Goal: Task Accomplishment & Management: Complete application form

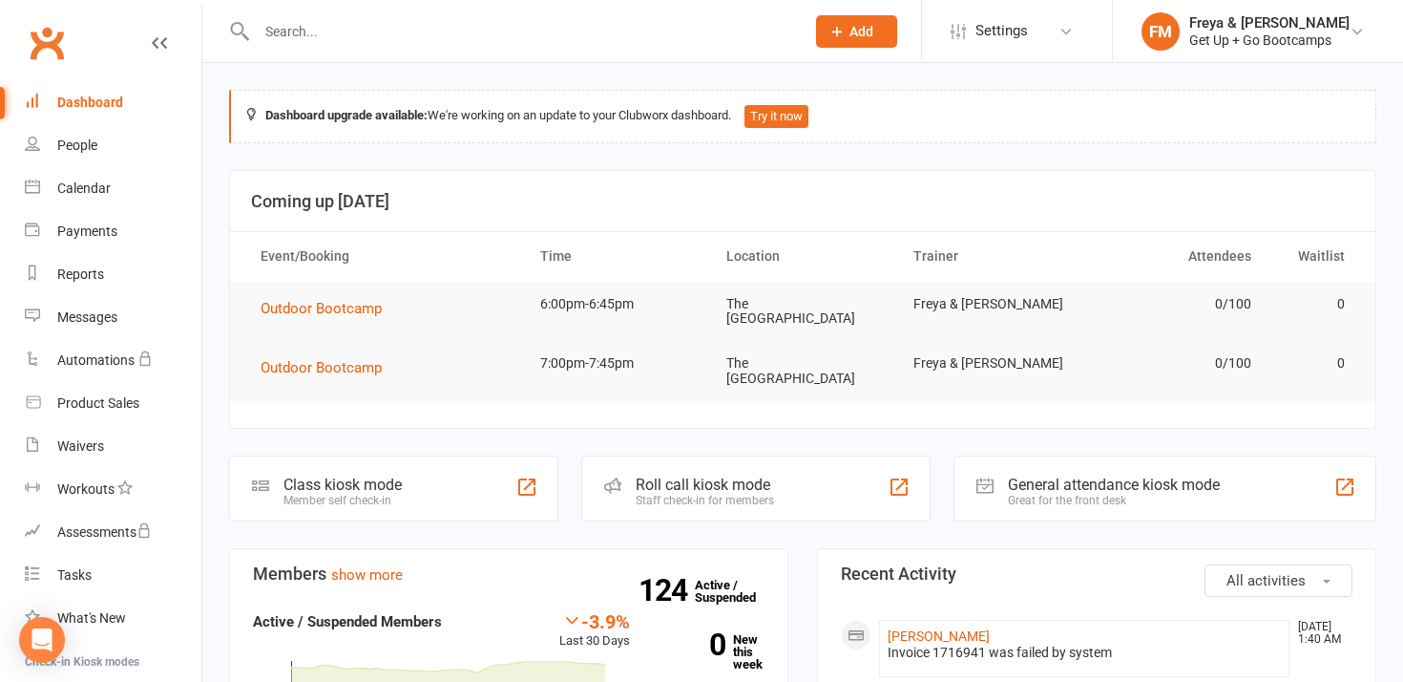
click at [460, 34] on input "text" at bounding box center [521, 31] width 540 height 27
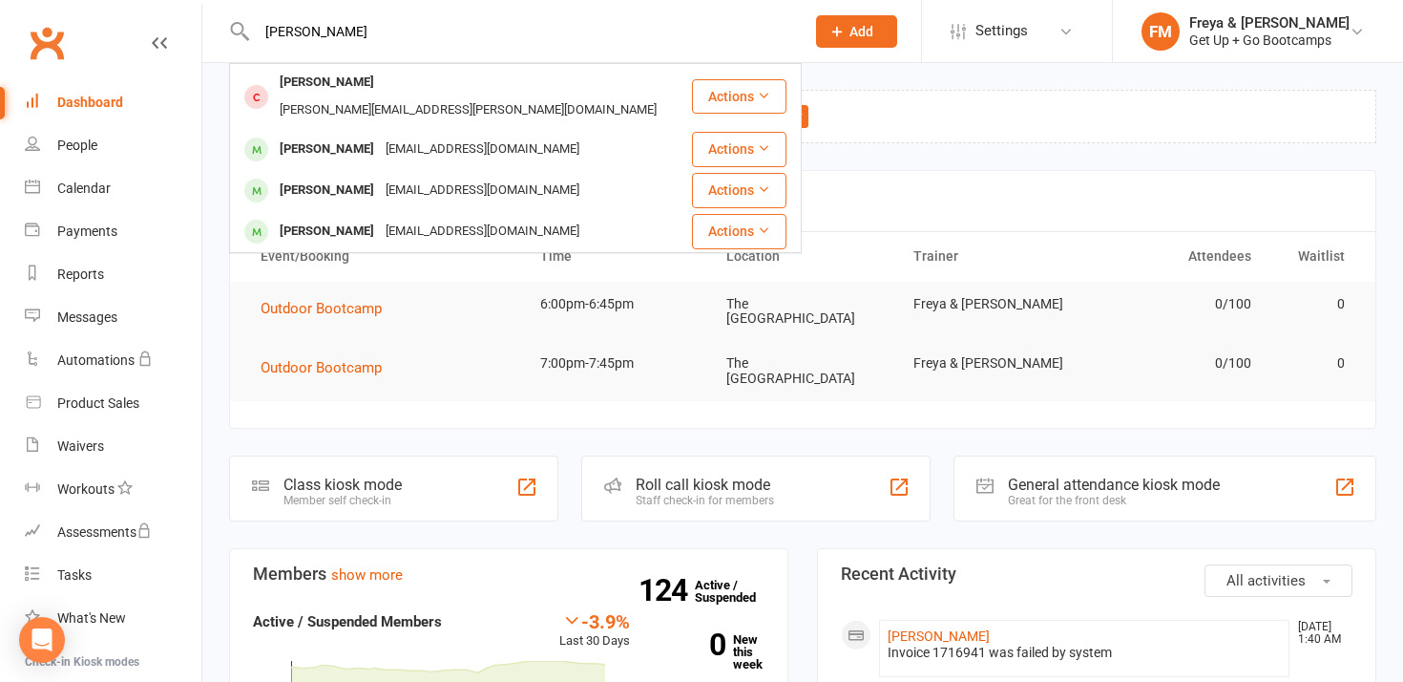
type input "sherr"
click at [851, 30] on button "Add" at bounding box center [856, 31] width 81 height 32
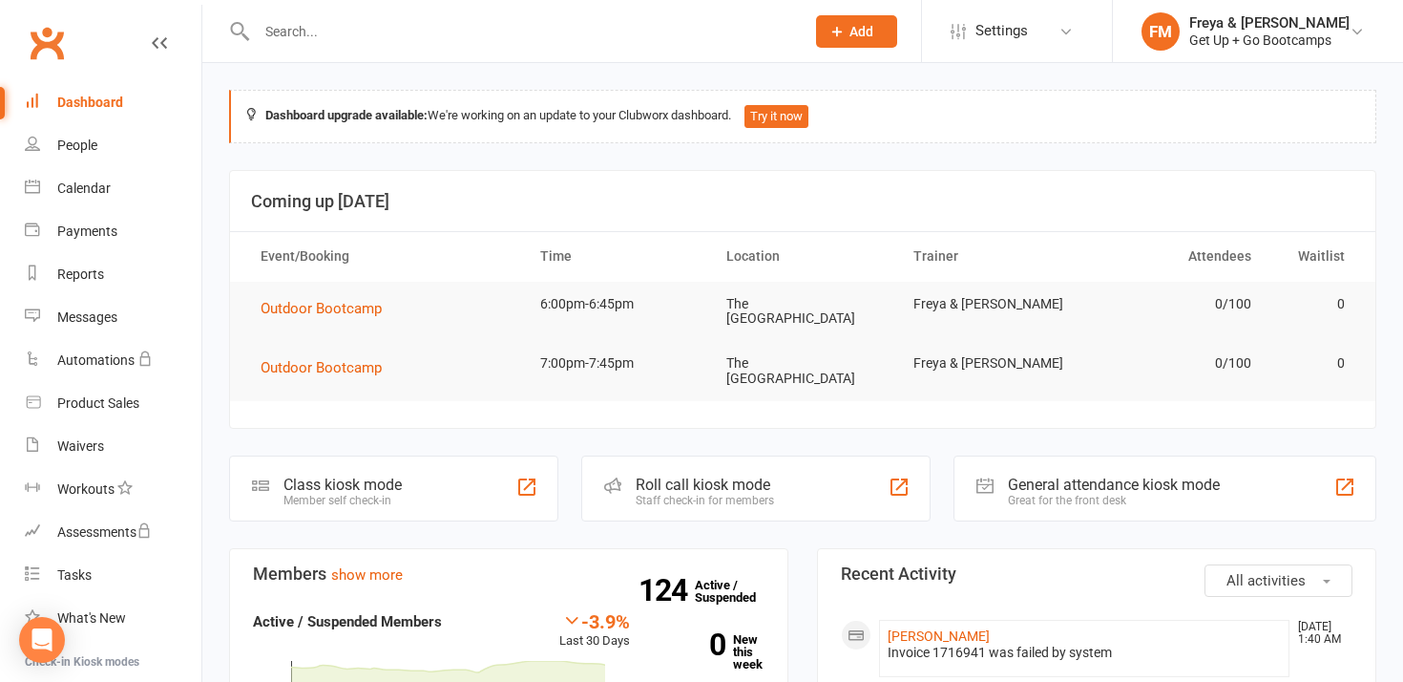
click at [643, 19] on input "text" at bounding box center [521, 31] width 540 height 27
click at [862, 34] on span "Add" at bounding box center [862, 31] width 24 height 15
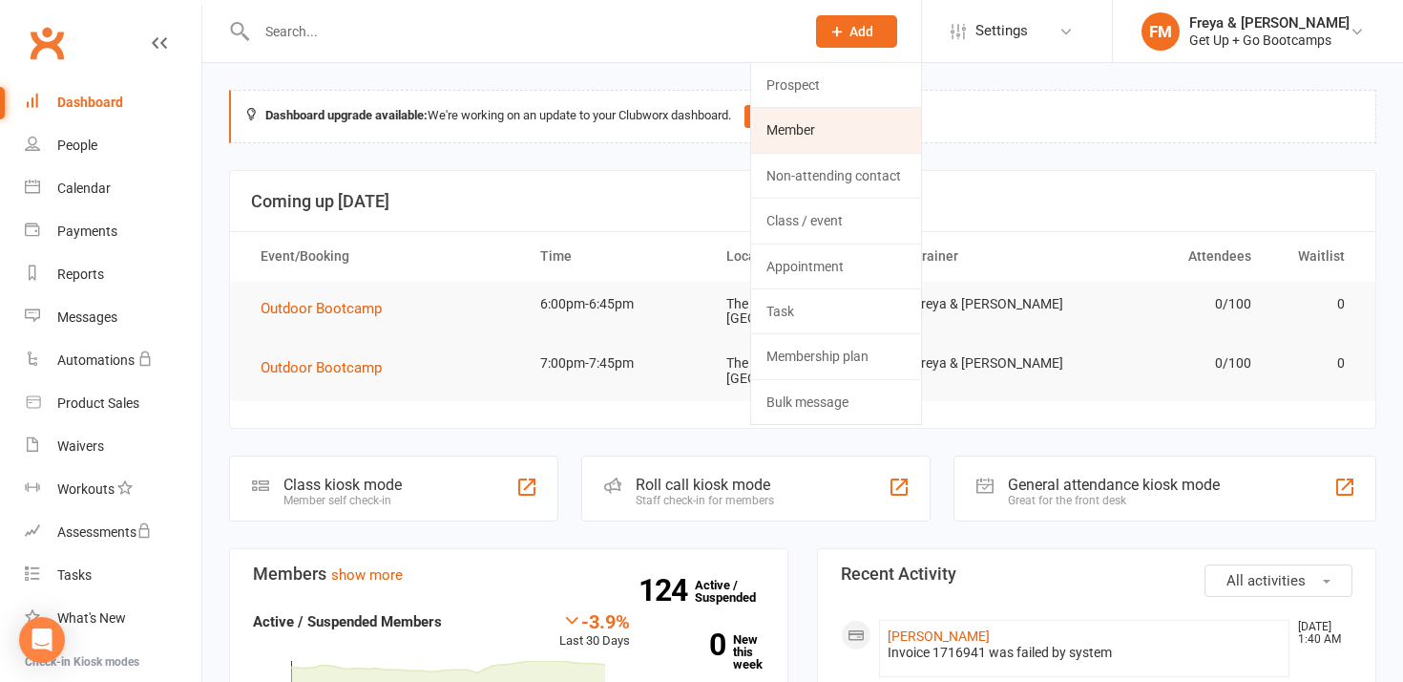
click at [823, 123] on link "Member" at bounding box center [836, 130] width 170 height 44
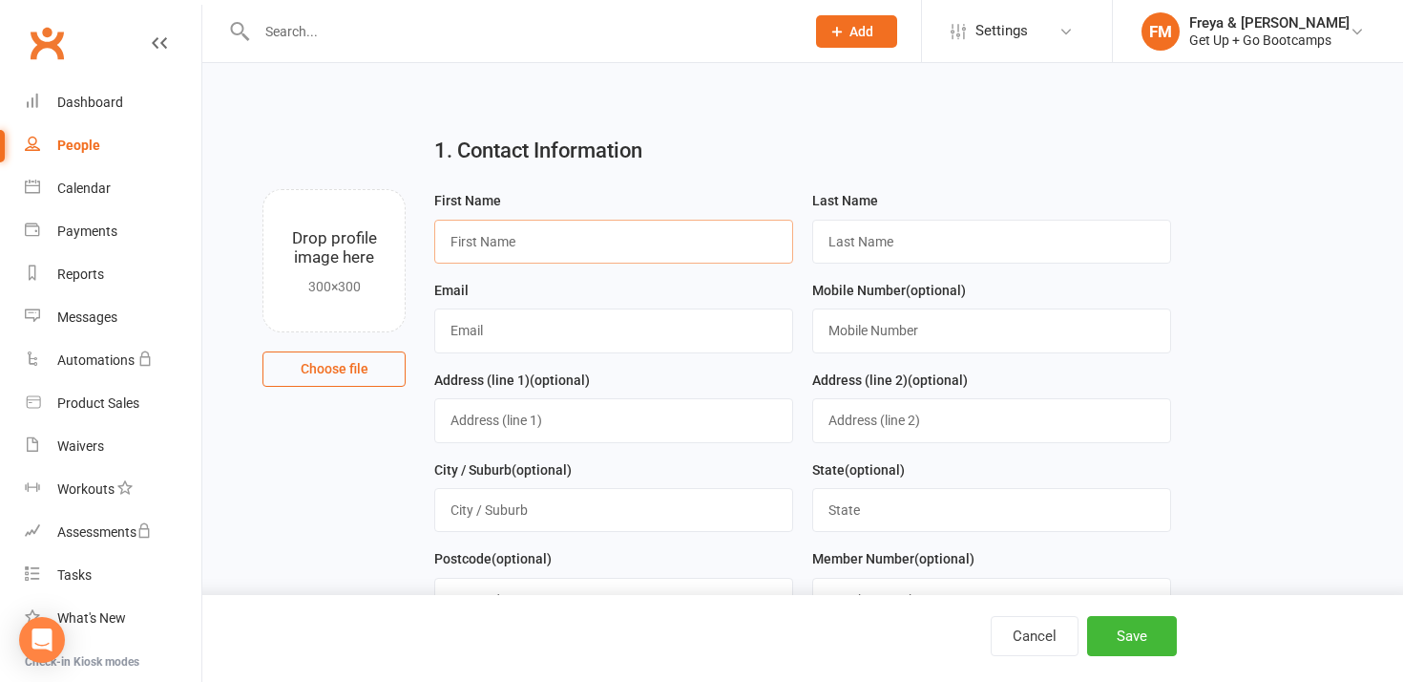
click at [613, 229] on input "text" at bounding box center [613, 242] width 359 height 44
type input "[PERSON_NAME]"
click at [916, 246] on input "text" at bounding box center [991, 242] width 359 height 44
type input "Lomas"
click at [770, 146] on h2 "1. Contact Information" at bounding box center [802, 150] width 736 height 23
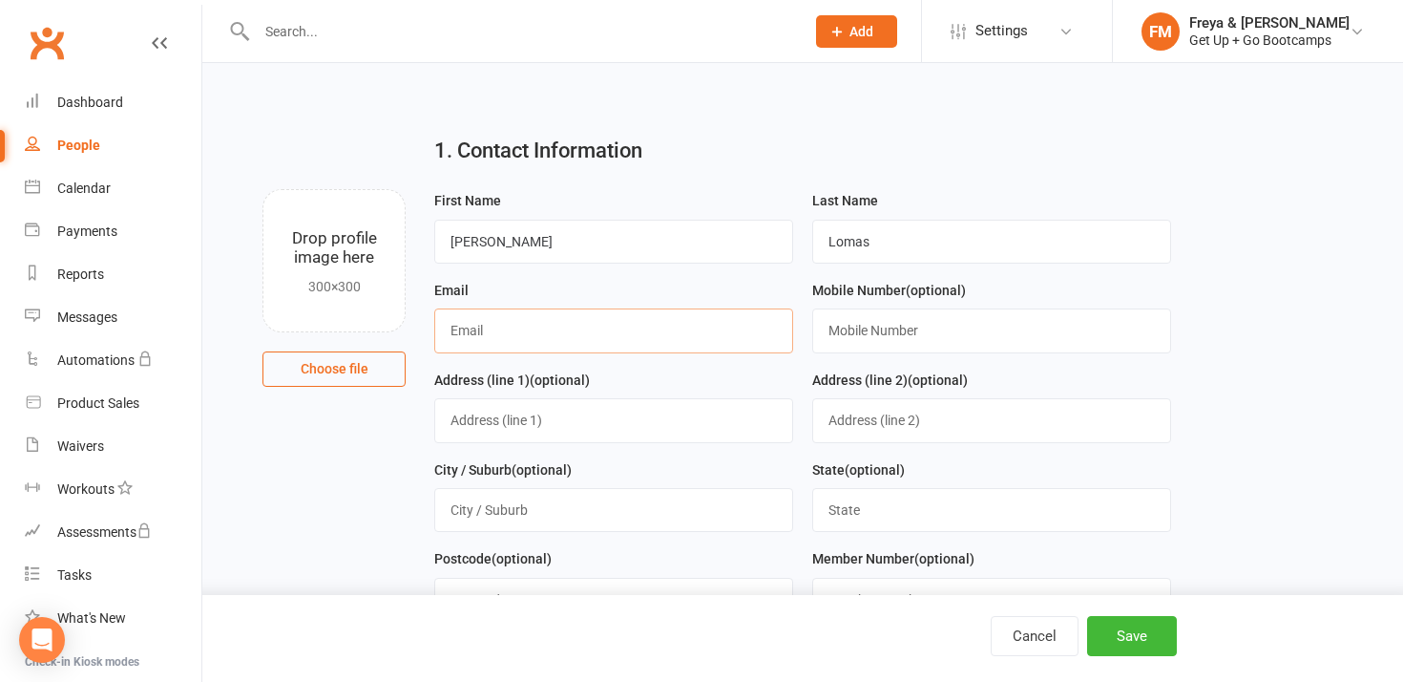
click at [564, 323] on input "text" at bounding box center [613, 330] width 359 height 44
paste input "slomas@ossur.com"
type input "slomas@ossur.com"
click at [575, 281] on div "Email slomas@ossur.com" at bounding box center [613, 316] width 359 height 74
click at [868, 324] on input "text" at bounding box center [991, 330] width 359 height 44
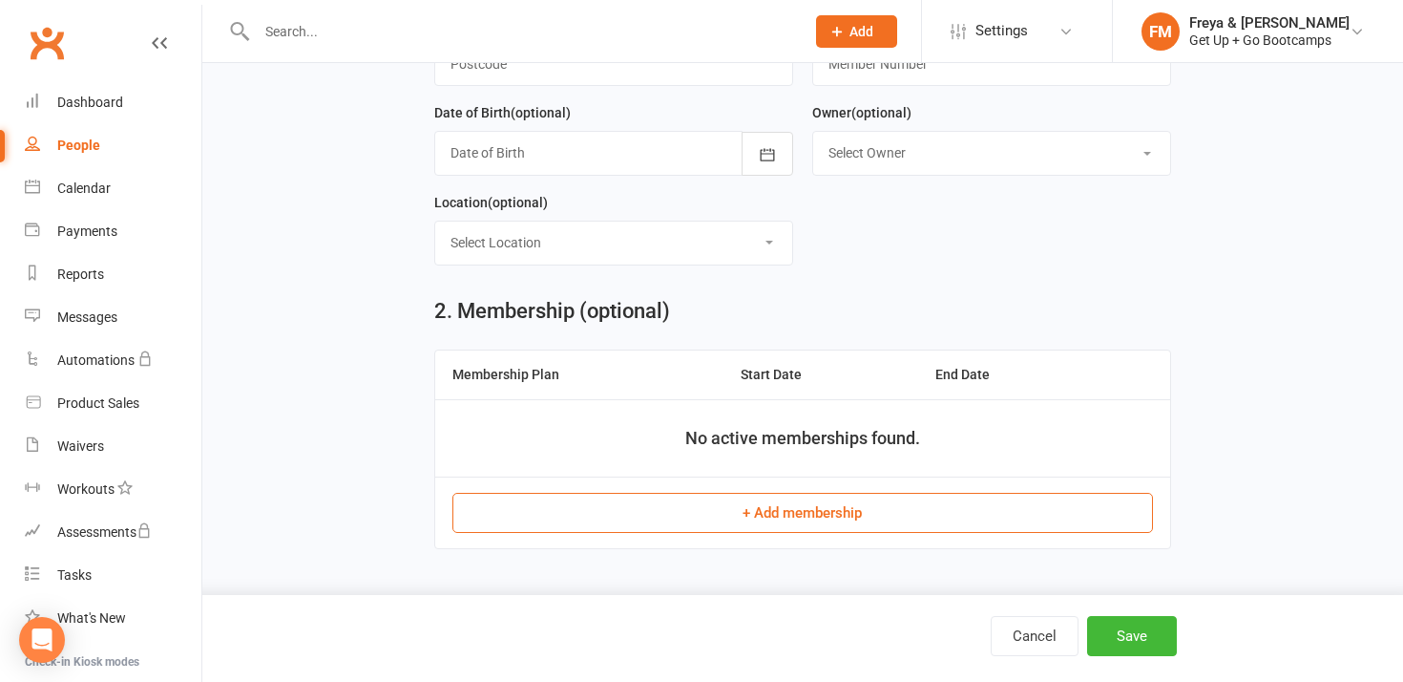
scroll to position [538, 0]
type input "07795105748"
click at [954, 503] on button "+ Add membership" at bounding box center [803, 513] width 700 height 40
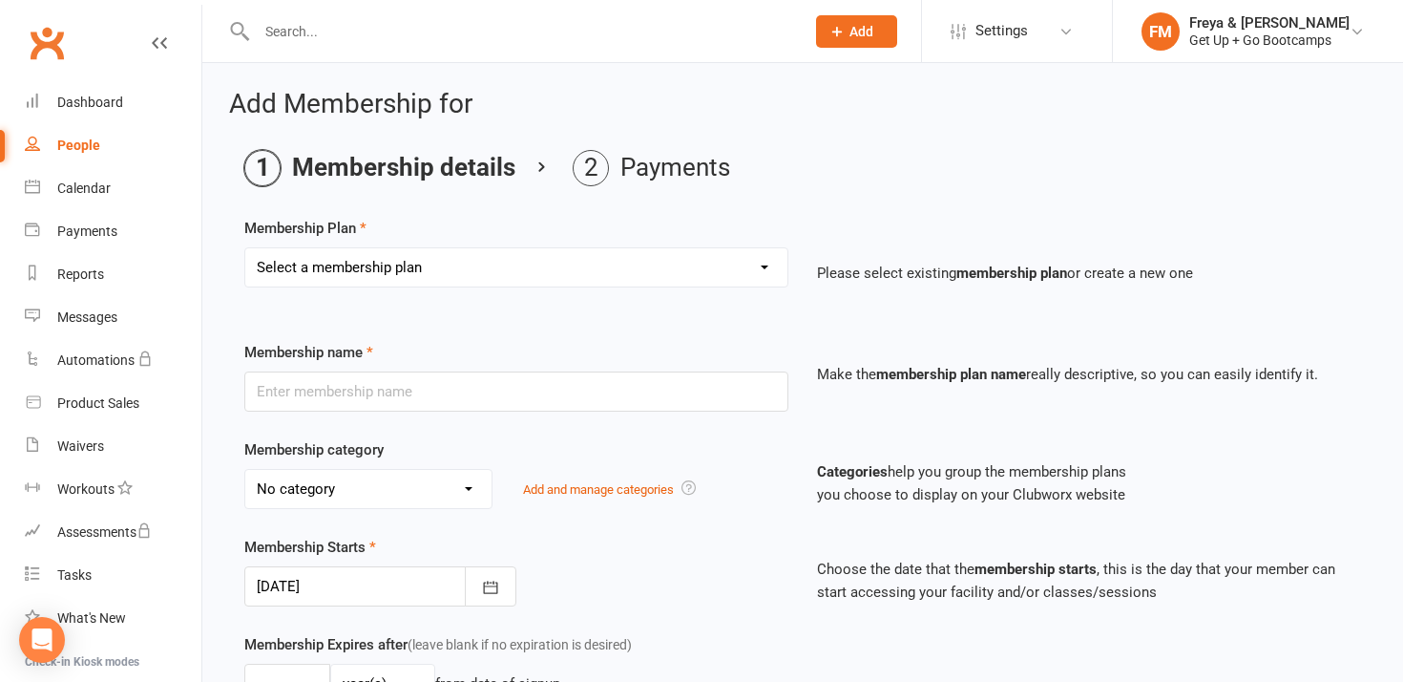
click at [320, 266] on select "Select a membership plan Create new Membership Plan Old Membership: 1 x per wee…" at bounding box center [516, 267] width 542 height 38
select select "7"
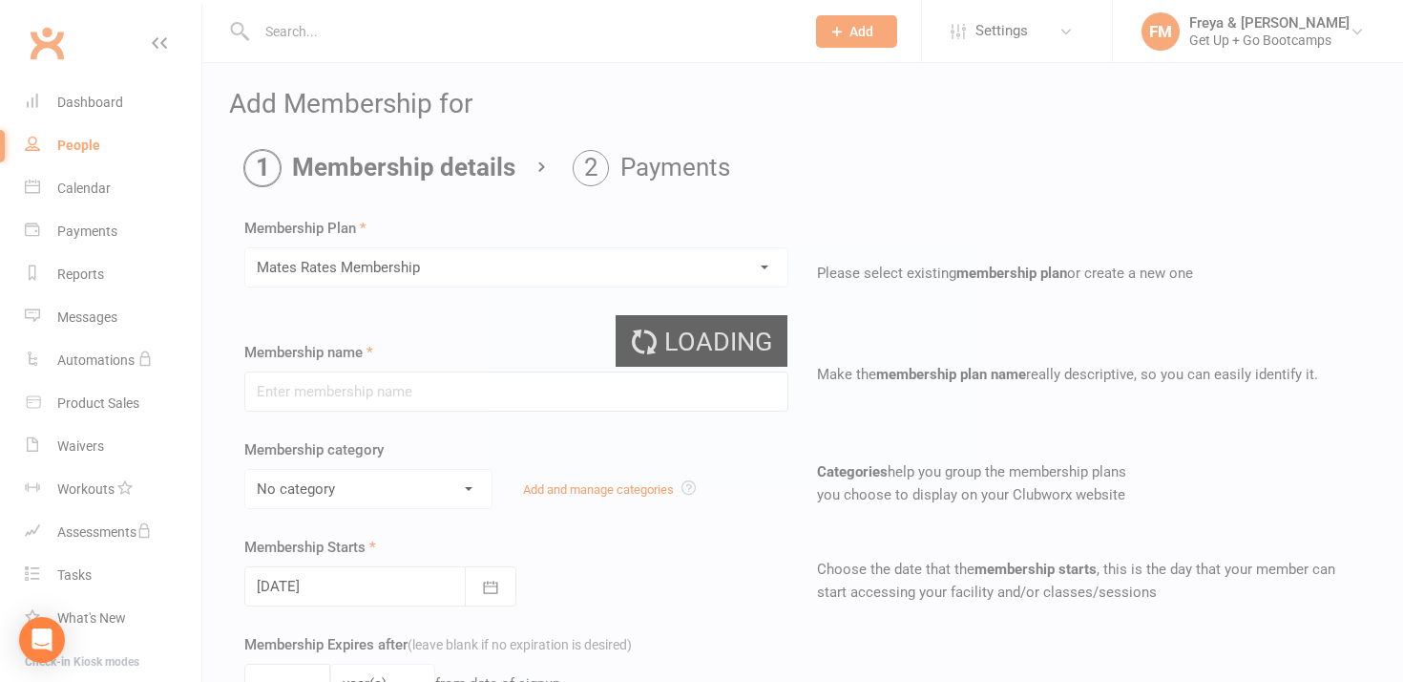
type input "Mates Rates Membership"
select select "2"
type input "0"
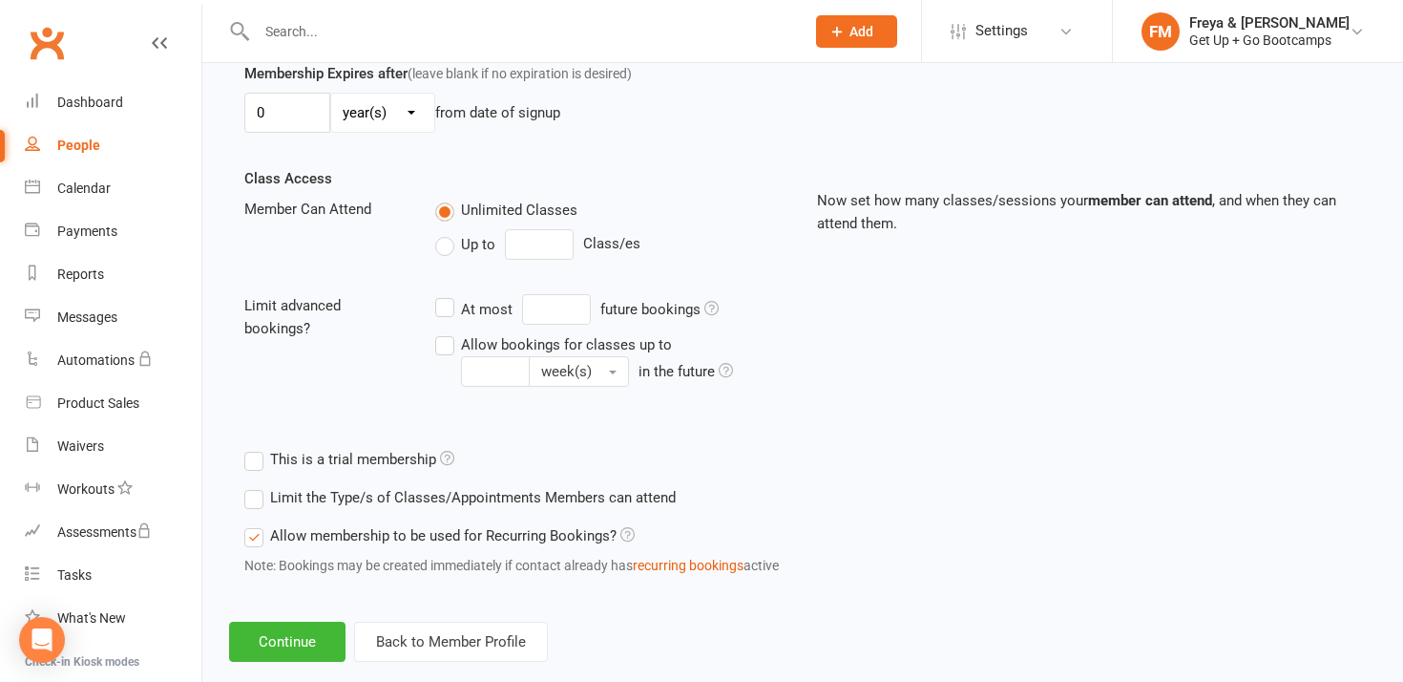
scroll to position [605, 0]
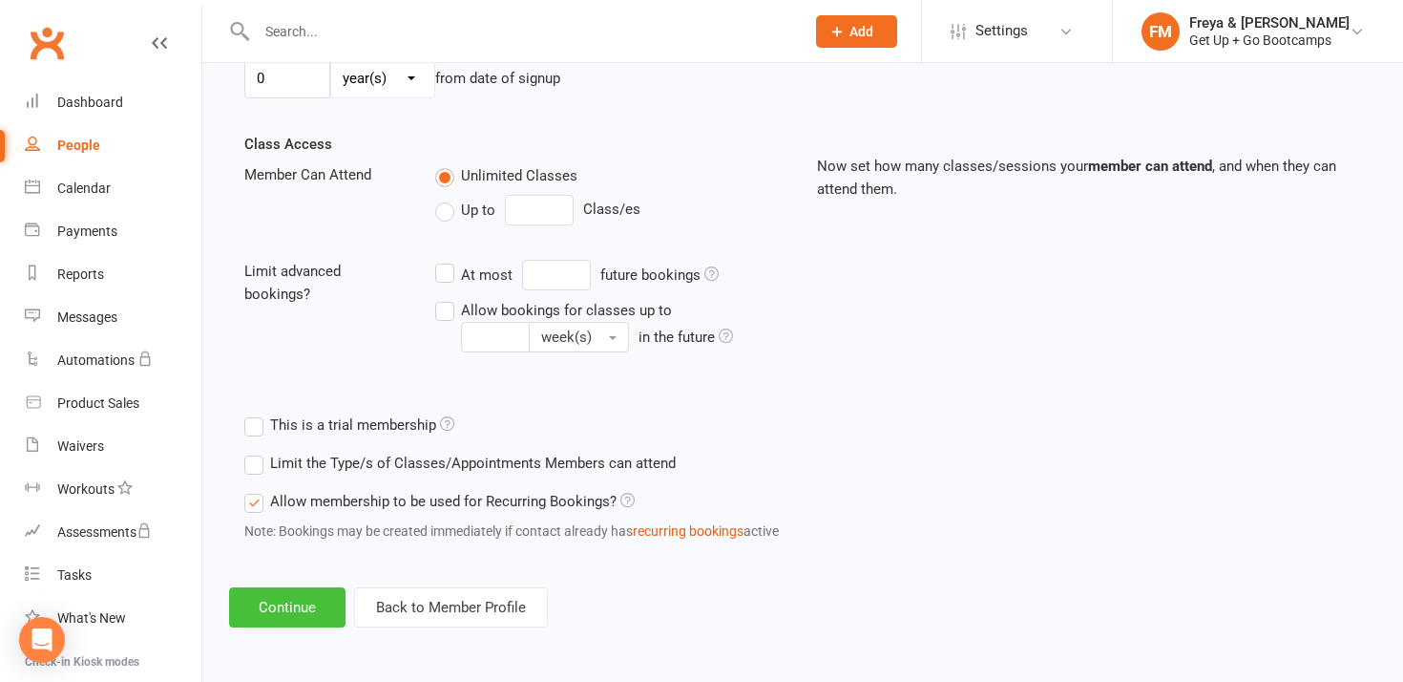
click at [301, 608] on button "Continue" at bounding box center [287, 607] width 116 height 40
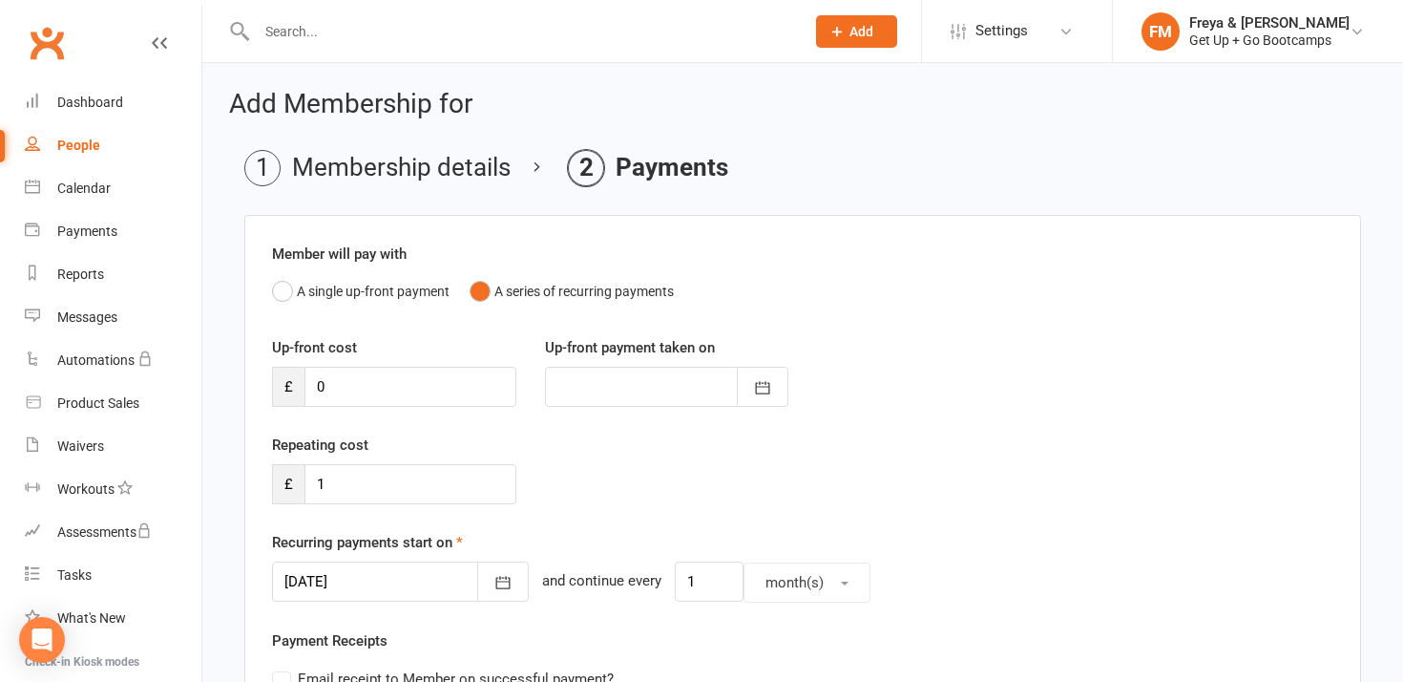
scroll to position [554, 0]
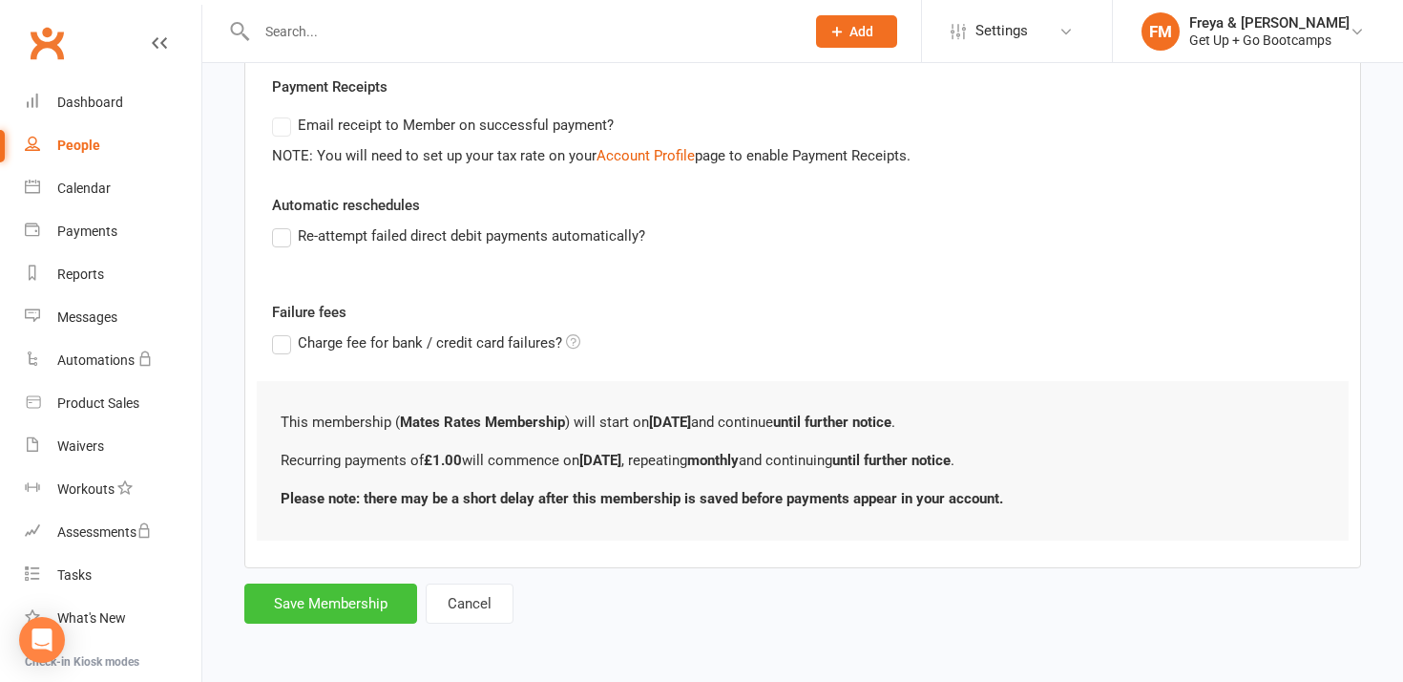
click at [367, 612] on button "Save Membership" at bounding box center [330, 603] width 173 height 40
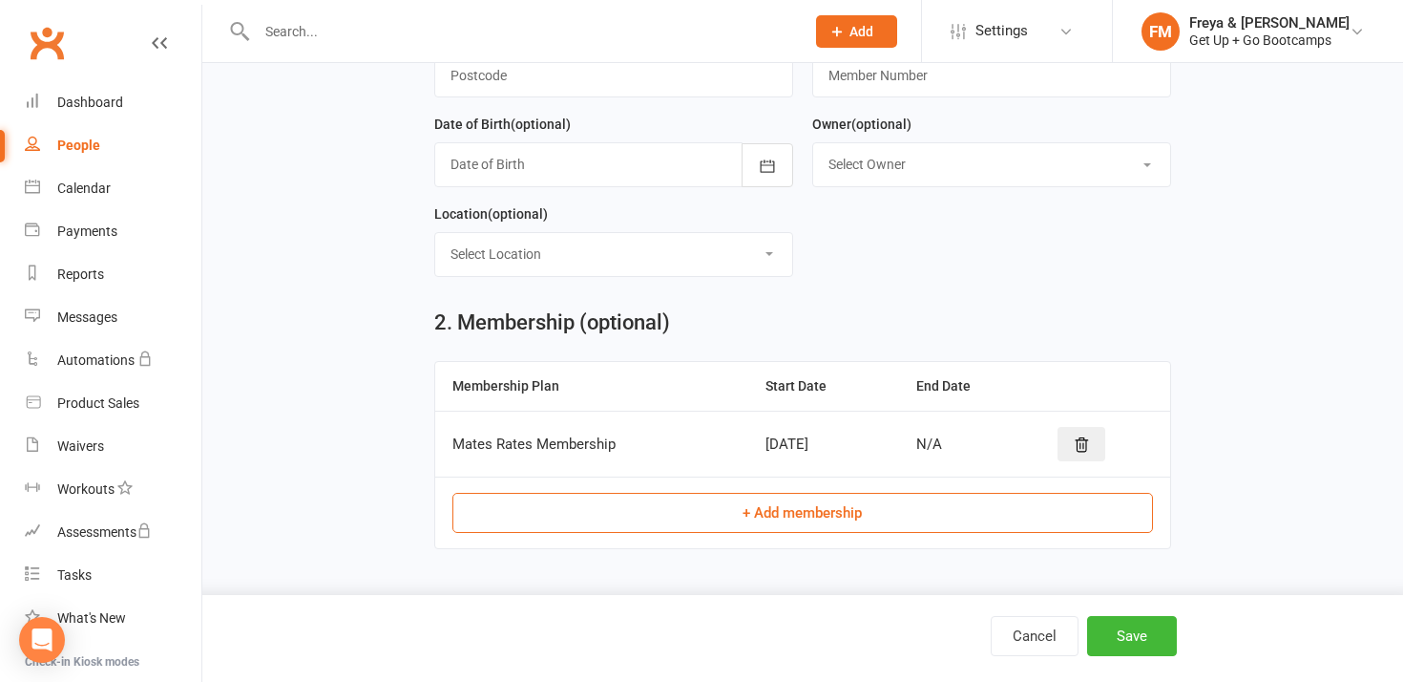
scroll to position [528, 0]
click at [1152, 640] on button "Save" at bounding box center [1132, 636] width 90 height 40
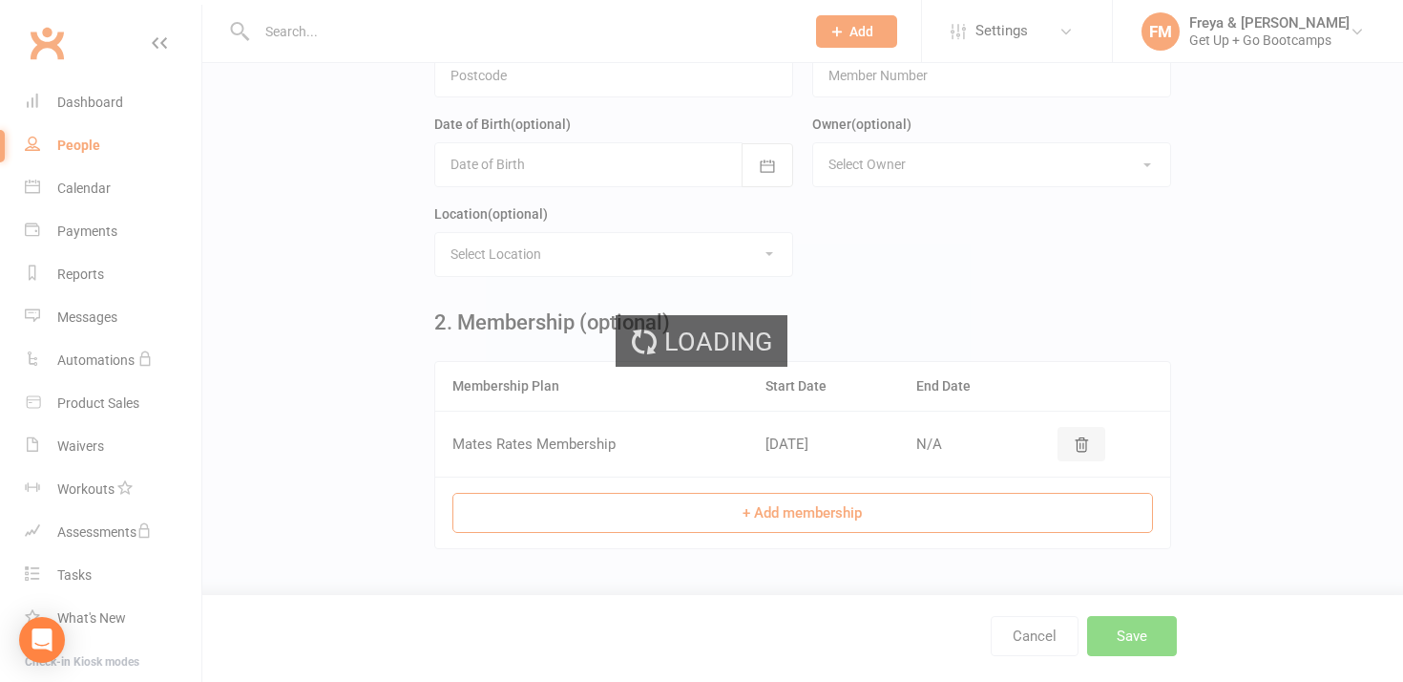
scroll to position [0, 0]
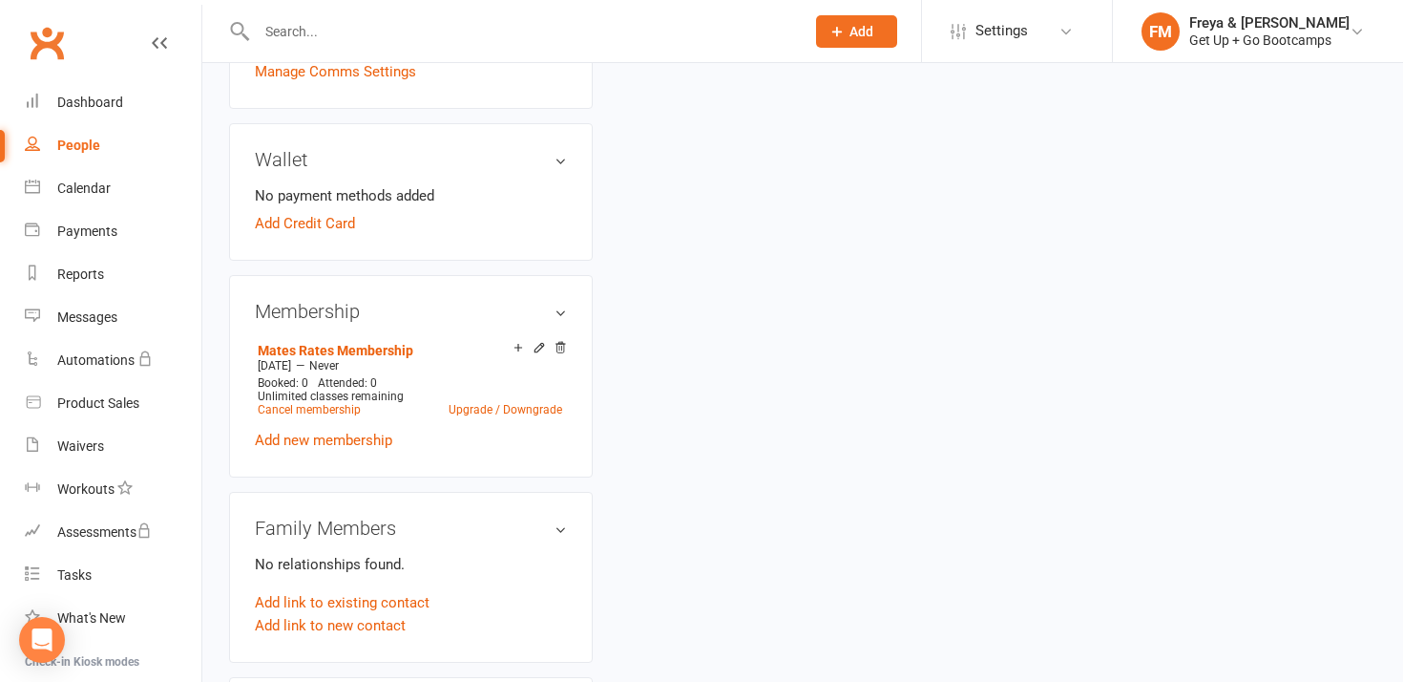
scroll to position [559, 0]
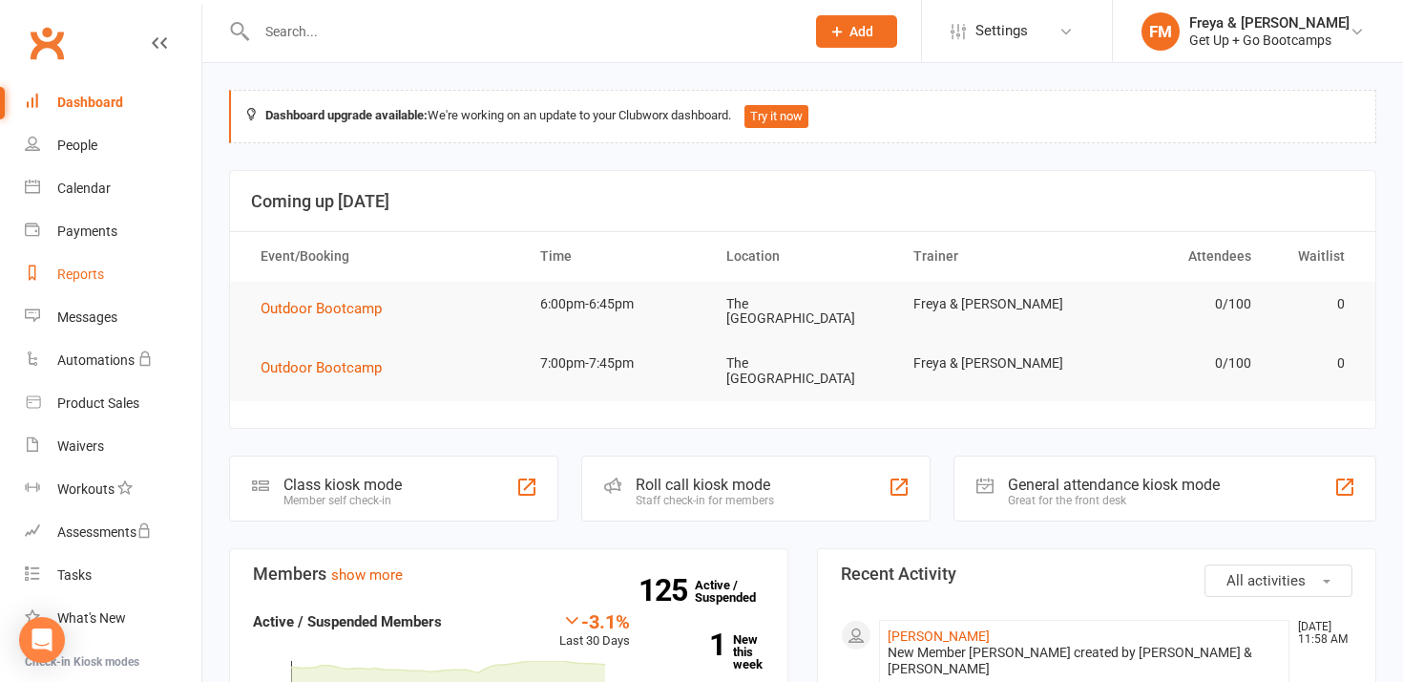
click at [88, 275] on div "Reports" at bounding box center [80, 273] width 47 height 15
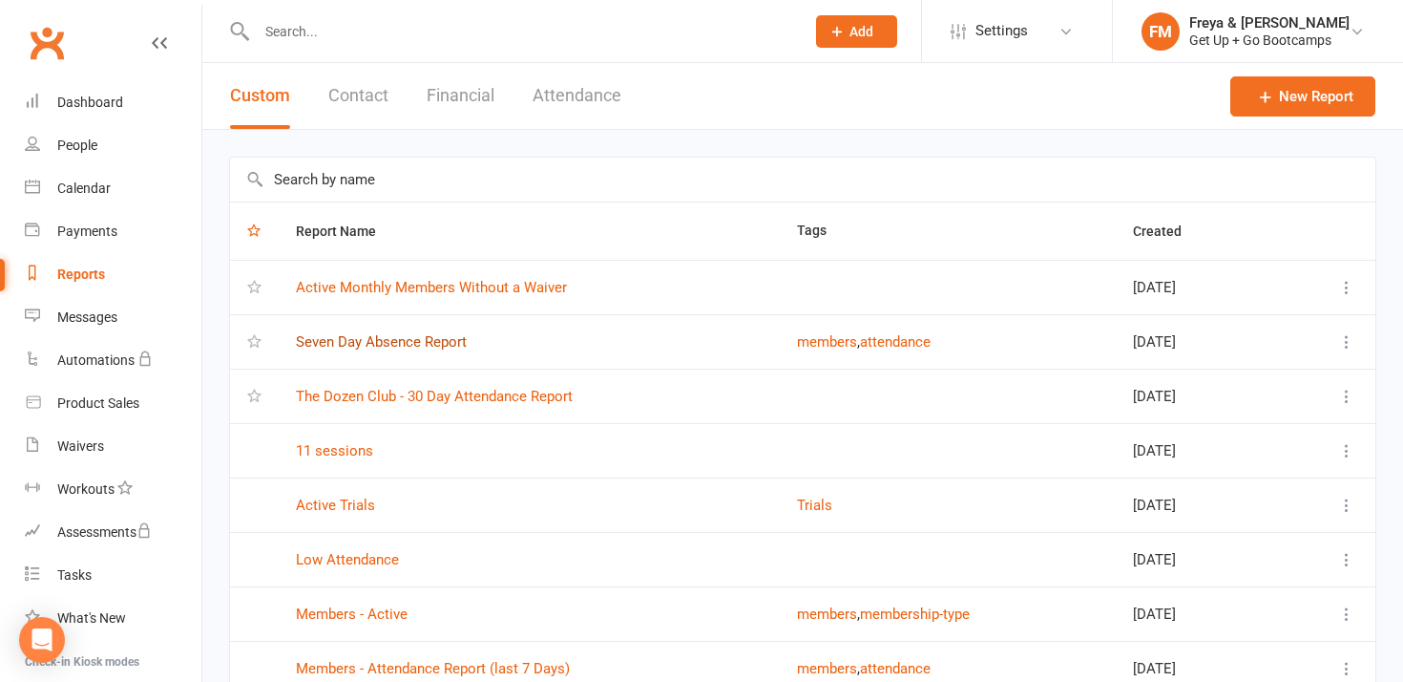
click at [363, 346] on link "Seven Day Absence Report" at bounding box center [381, 341] width 171 height 17
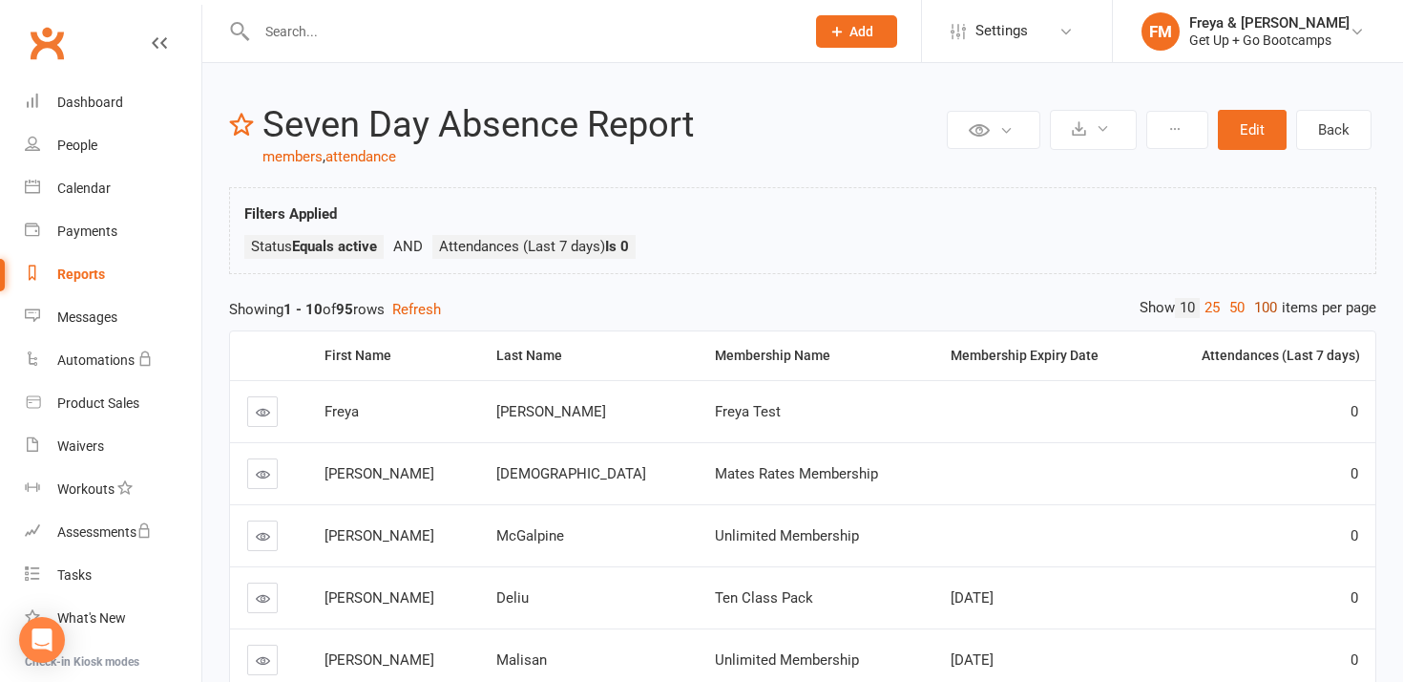
click at [1265, 316] on link "100" at bounding box center [1266, 308] width 32 height 20
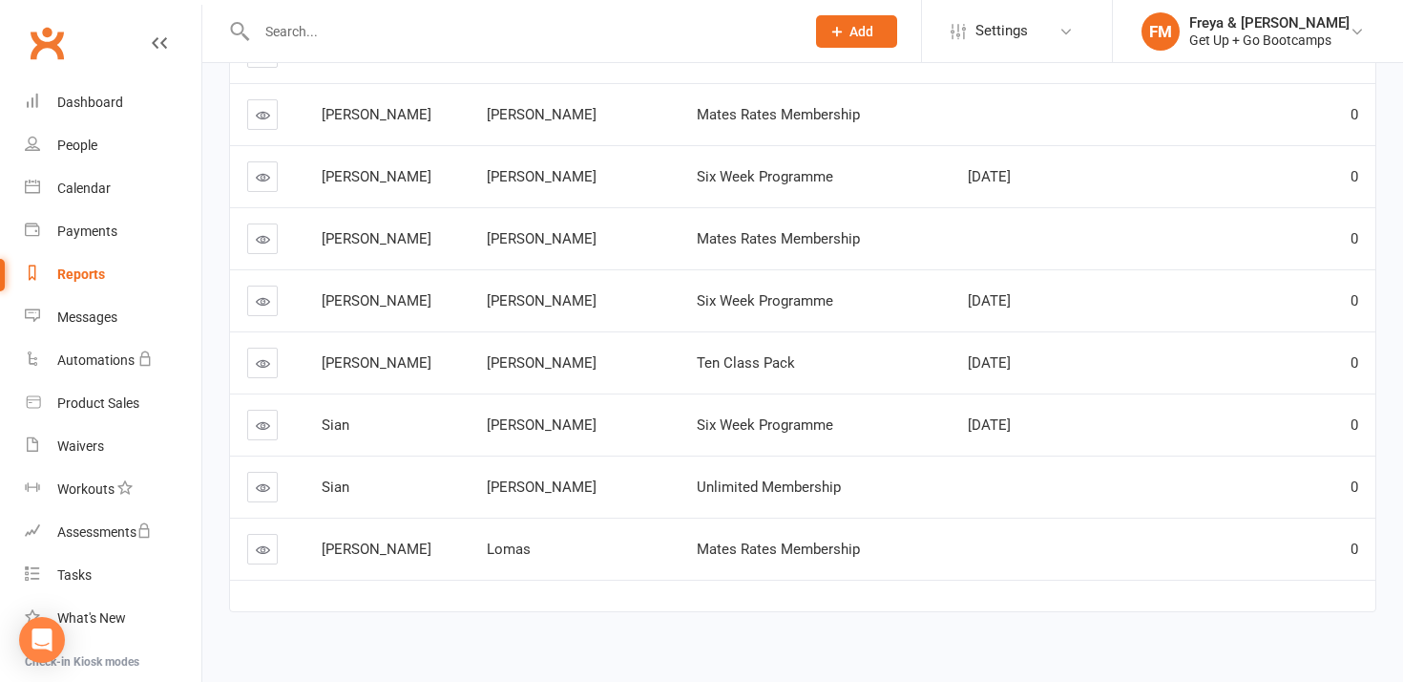
scroll to position [5717, 0]
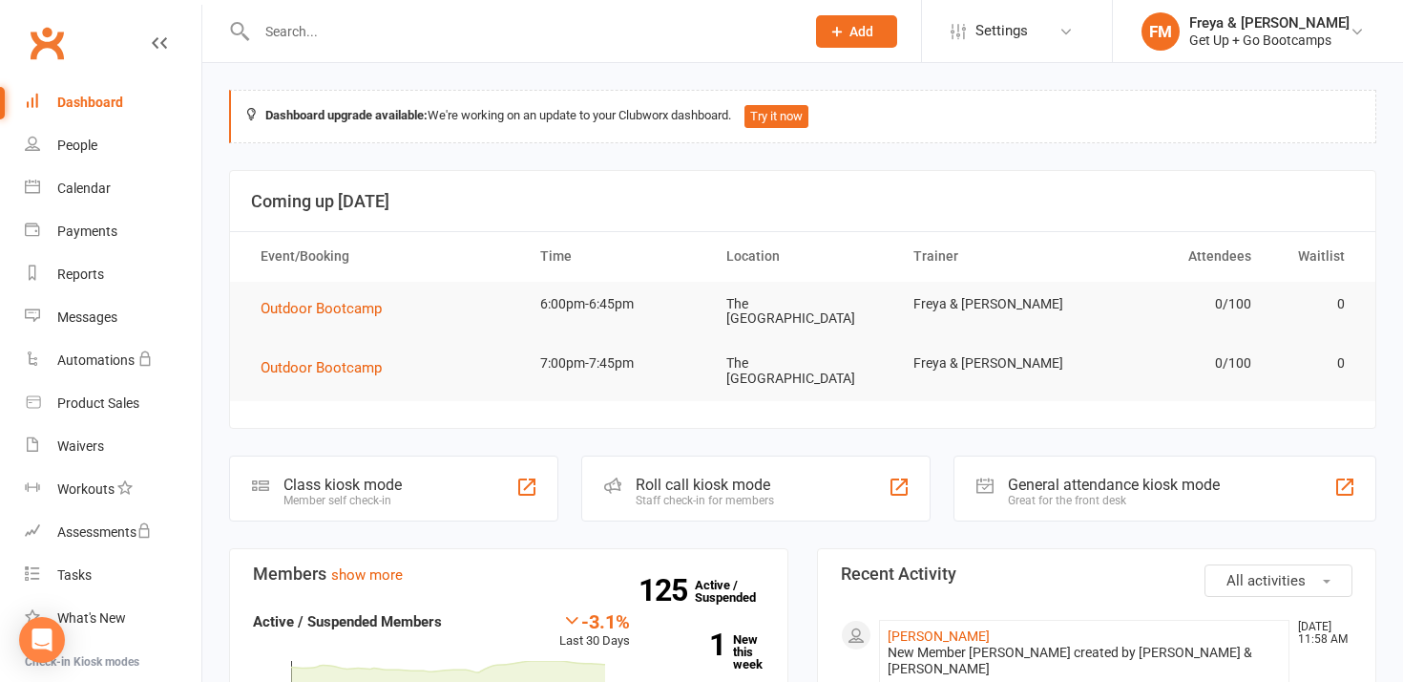
click at [371, 32] on input "text" at bounding box center [521, 31] width 540 height 27
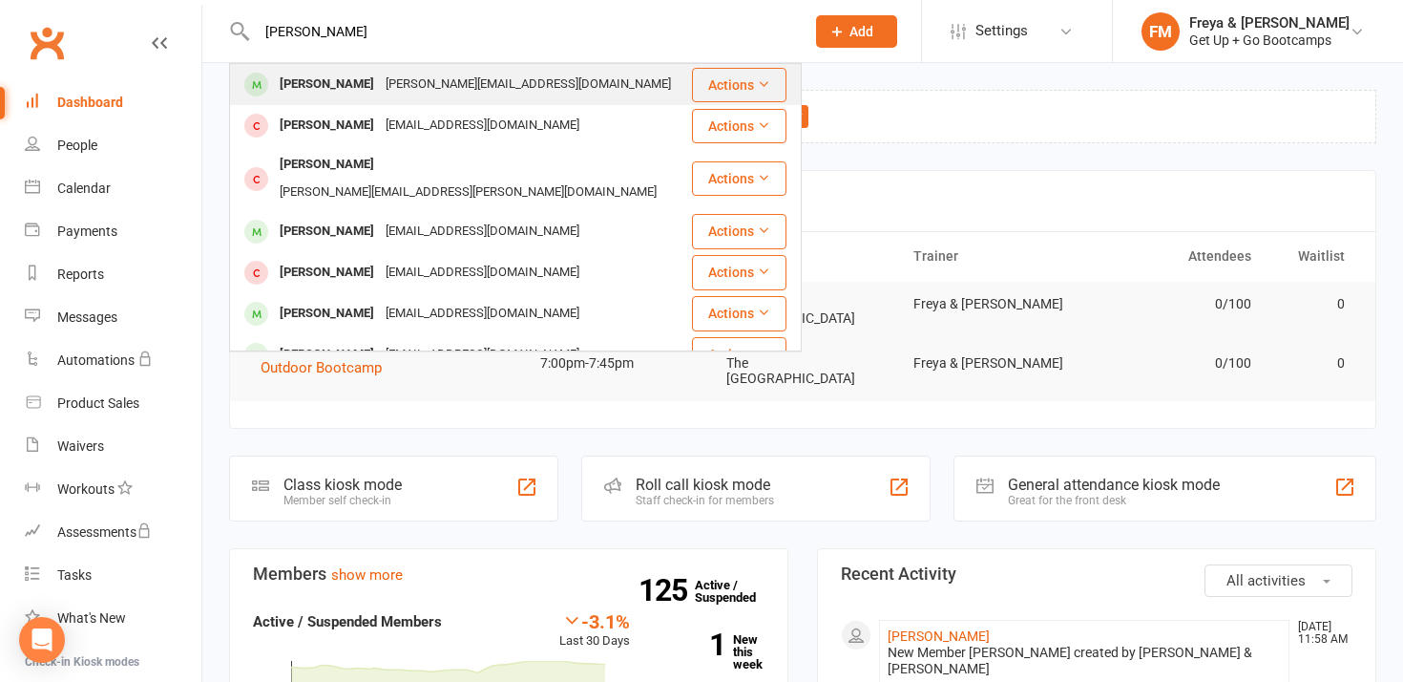
type input "ann"
click at [380, 78] on div "A.briody@icloud.com" at bounding box center [528, 85] width 297 height 28
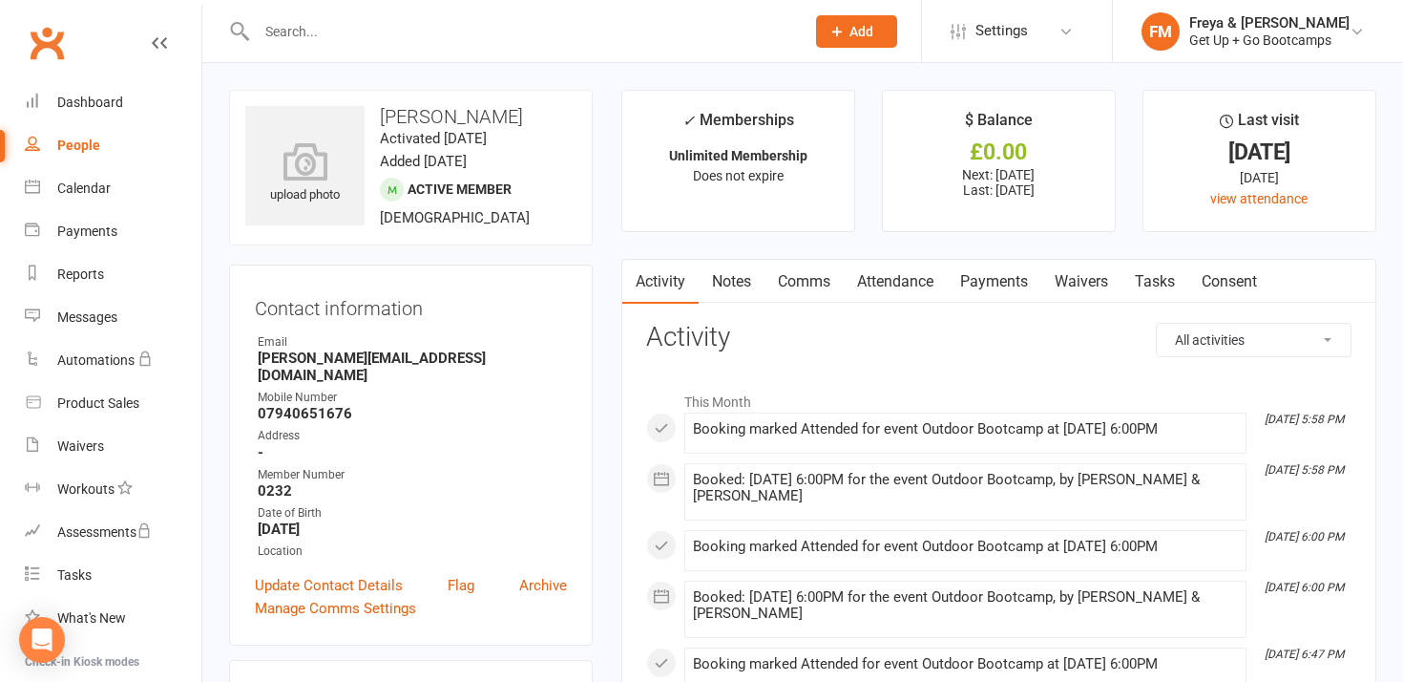
click at [909, 277] on link "Attendance" at bounding box center [895, 282] width 103 height 44
